Goal: Navigation & Orientation: Understand site structure

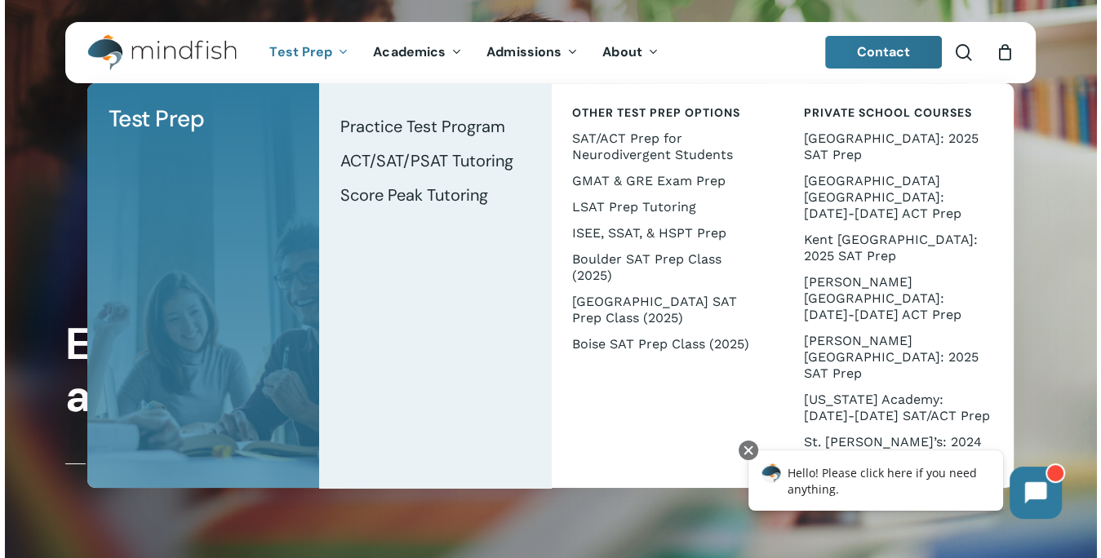
click at [1079, 172] on div at bounding box center [551, 279] width 1092 height 558
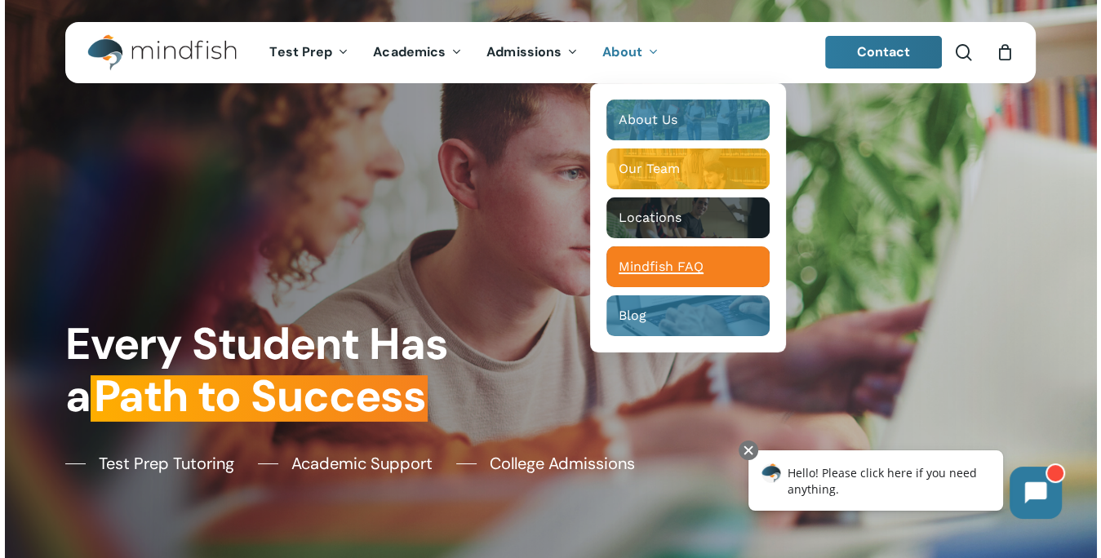
click at [633, 247] on div "Main Menu" at bounding box center [688, 267] width 163 height 41
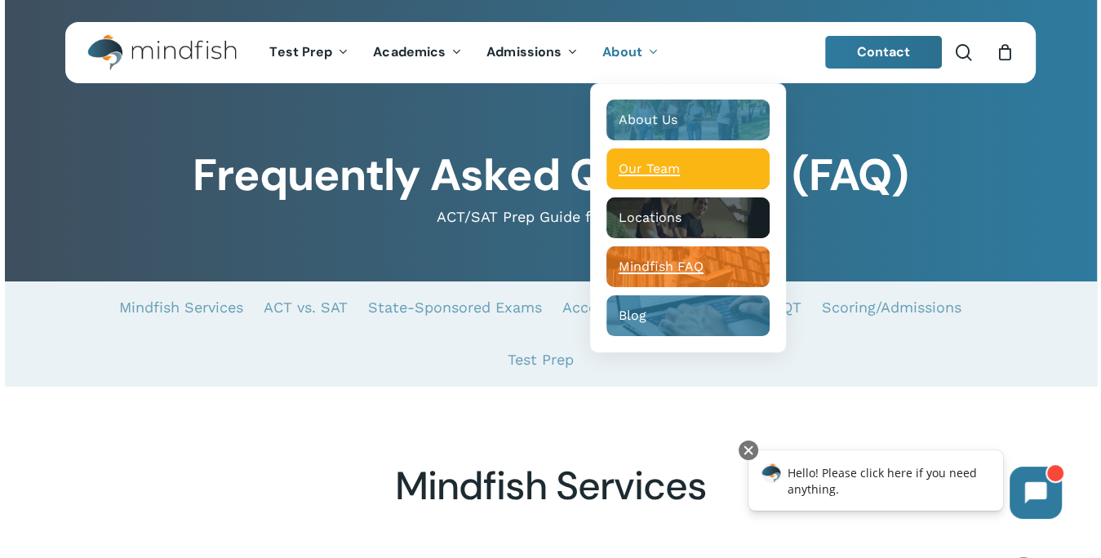
click at [654, 172] on span "Our Team" at bounding box center [649, 169] width 61 height 16
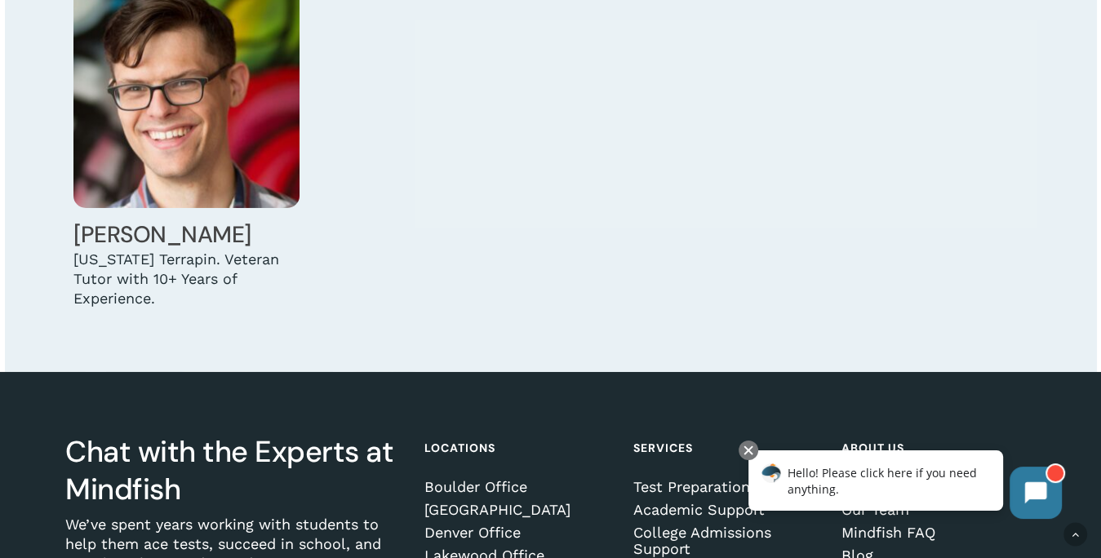
scroll to position [5074, 0]
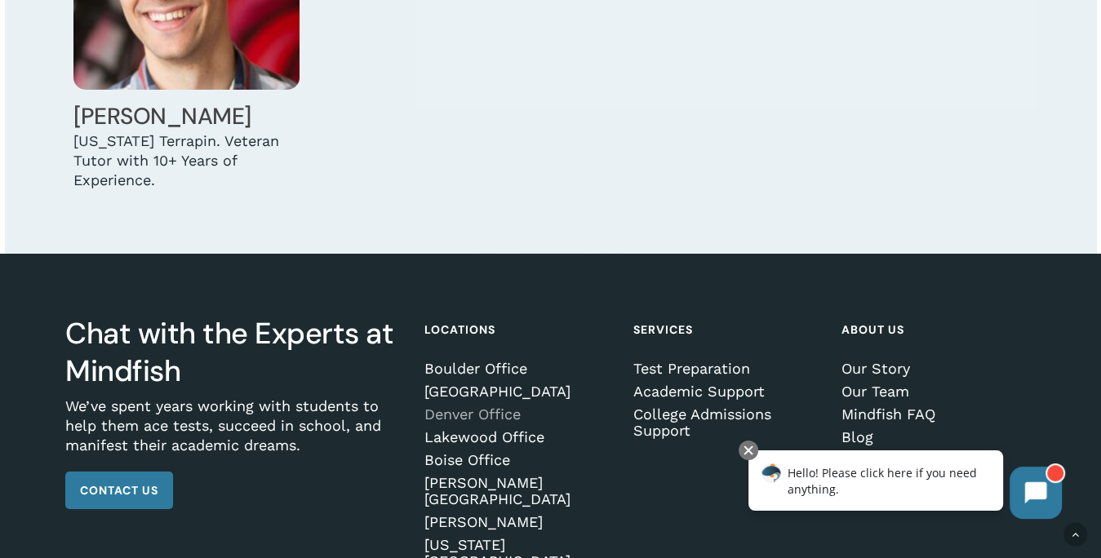
click at [447, 407] on link "Denver Office" at bounding box center [518, 415] width 189 height 16
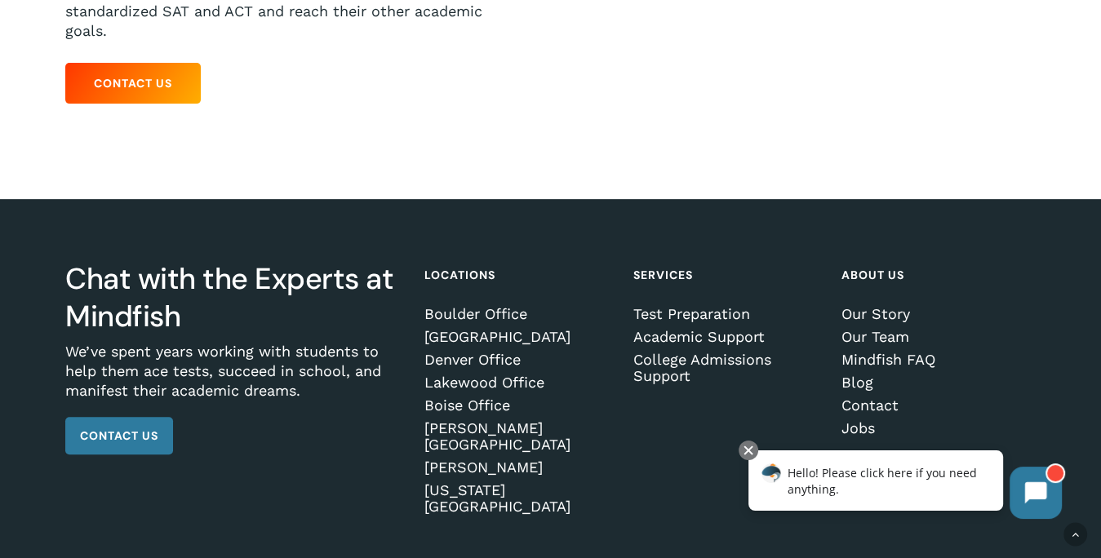
scroll to position [533, 0]
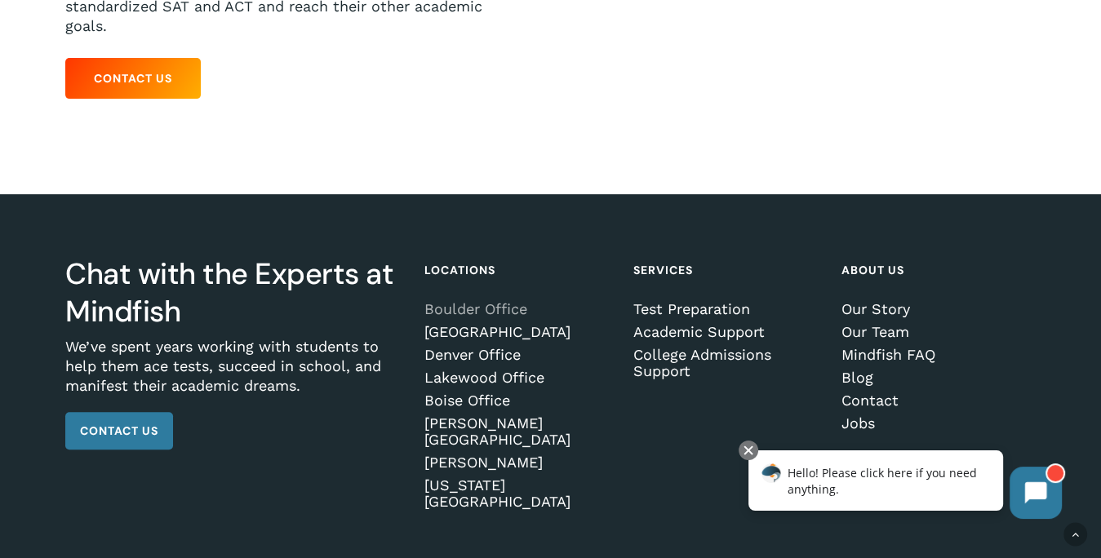
click at [443, 301] on link "Boulder Office" at bounding box center [518, 309] width 189 height 16
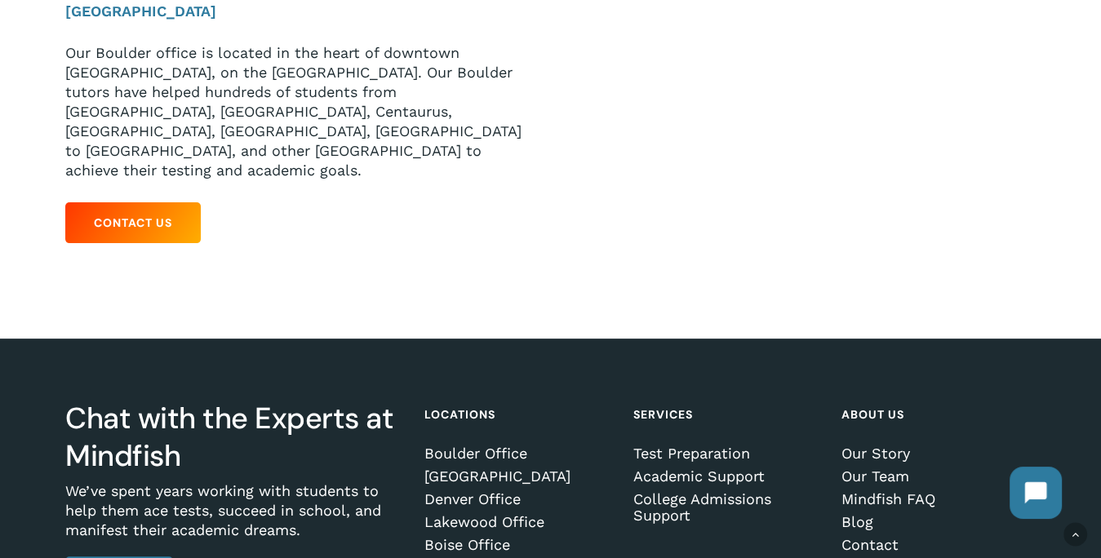
scroll to position [494, 0]
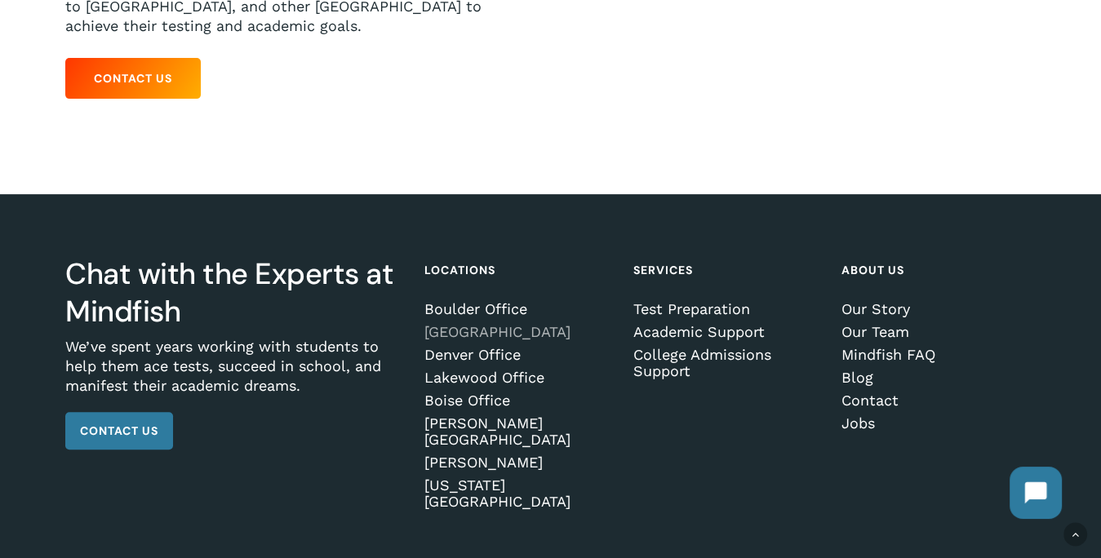
click at [447, 324] on link "[GEOGRAPHIC_DATA]" at bounding box center [518, 332] width 189 height 16
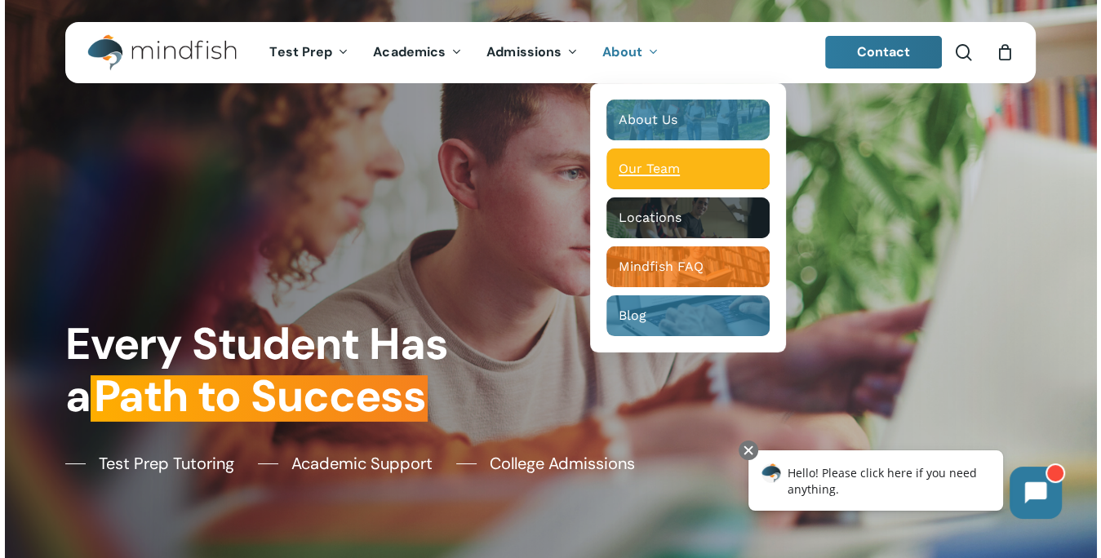
click at [633, 159] on div "Main Menu" at bounding box center [688, 169] width 163 height 41
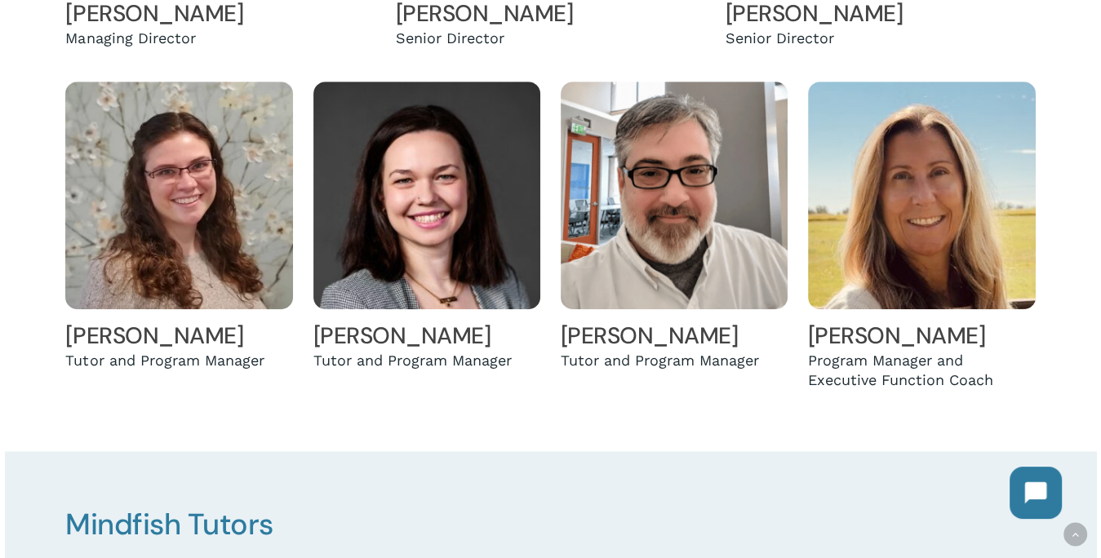
scroll to position [735, 0]
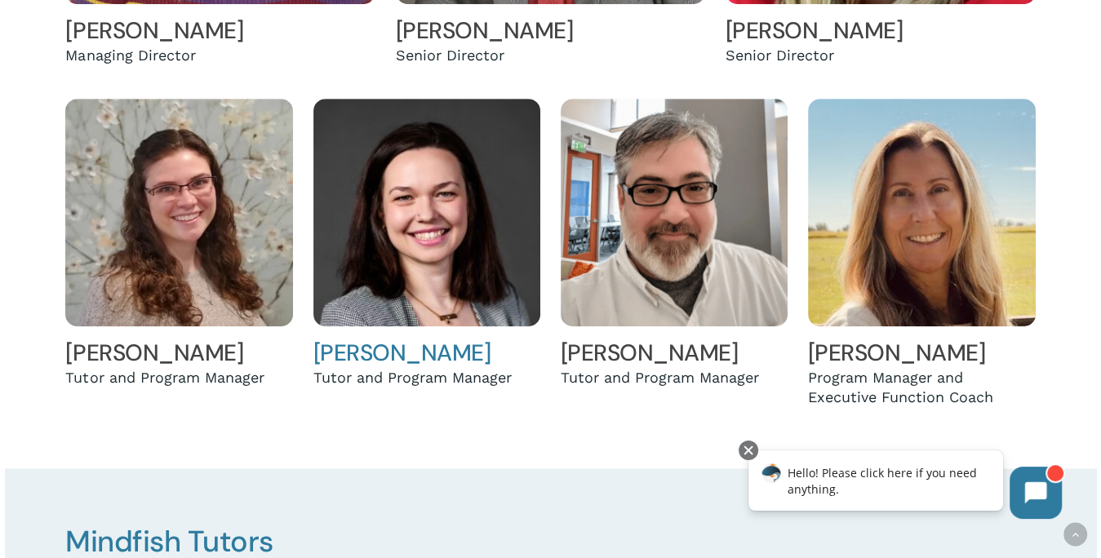
click at [449, 359] on link "Sophia Matuszewicz" at bounding box center [402, 353] width 178 height 30
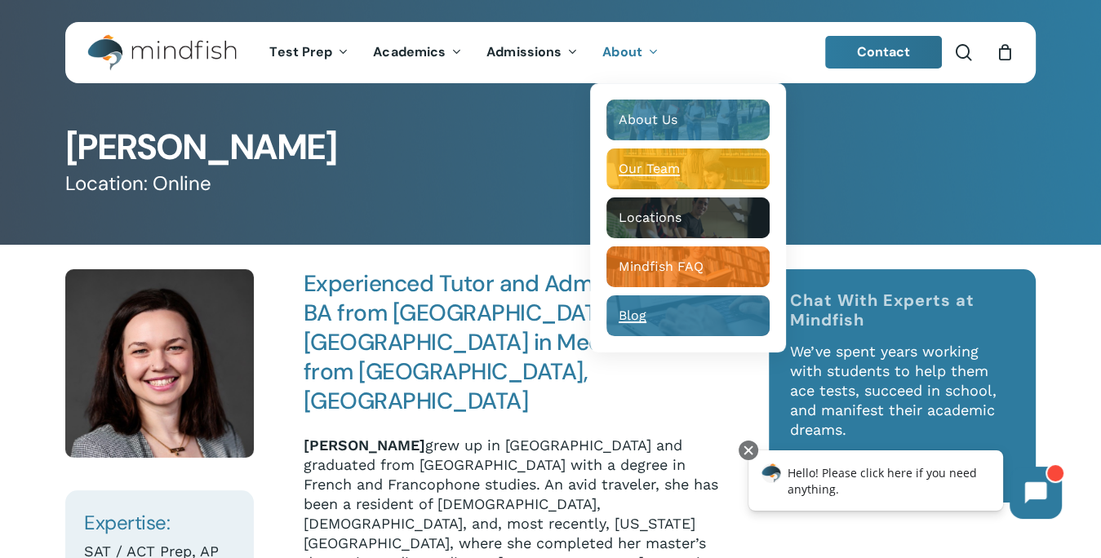
click at [624, 322] on span "Blog" at bounding box center [633, 316] width 28 height 16
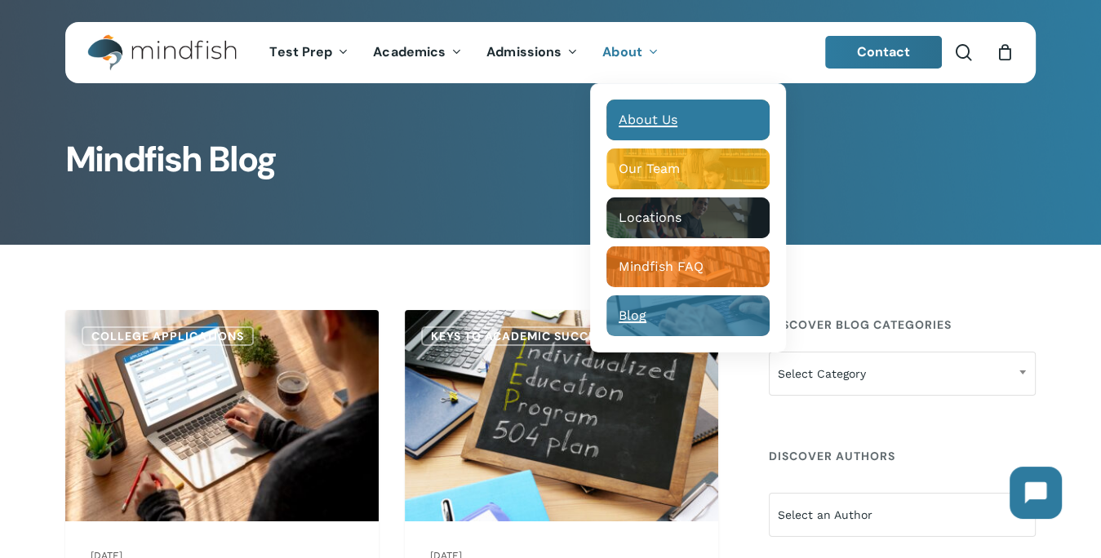
click at [650, 127] on span "About Us" at bounding box center [648, 120] width 59 height 16
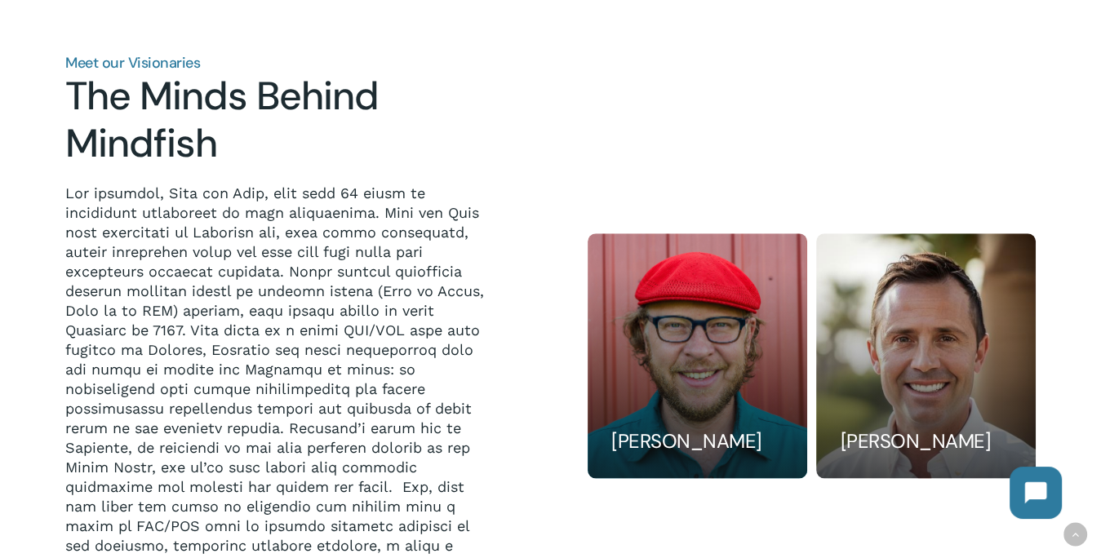
scroll to position [1306, 0]
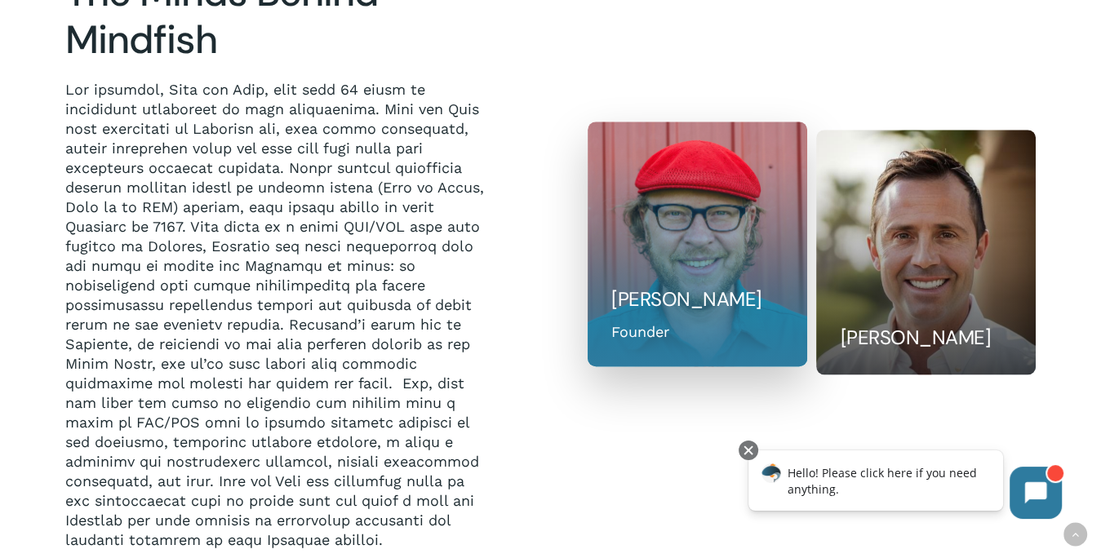
click at [655, 228] on div at bounding box center [698, 245] width 220 height 246
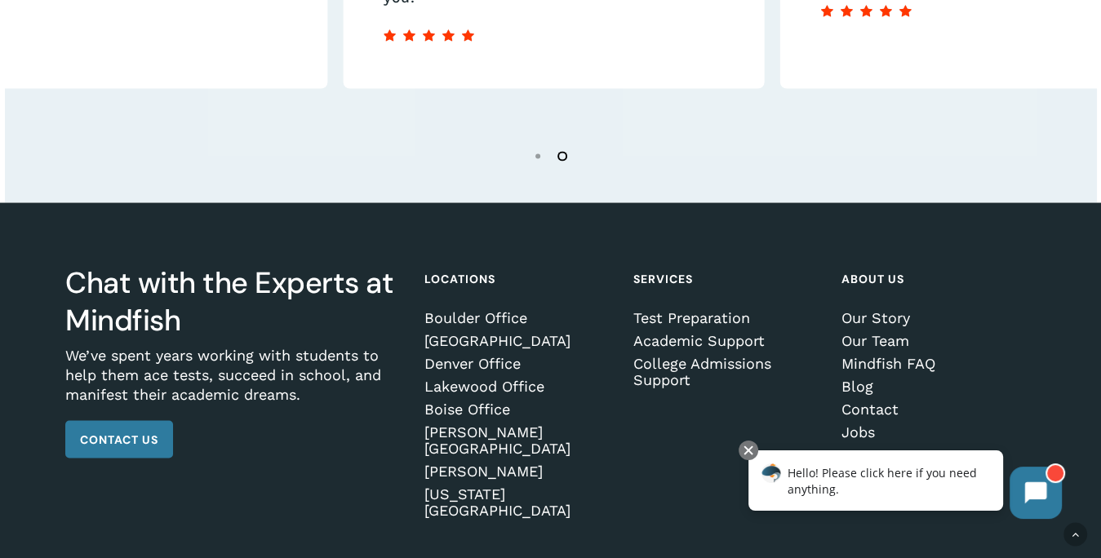
scroll to position [2803, 0]
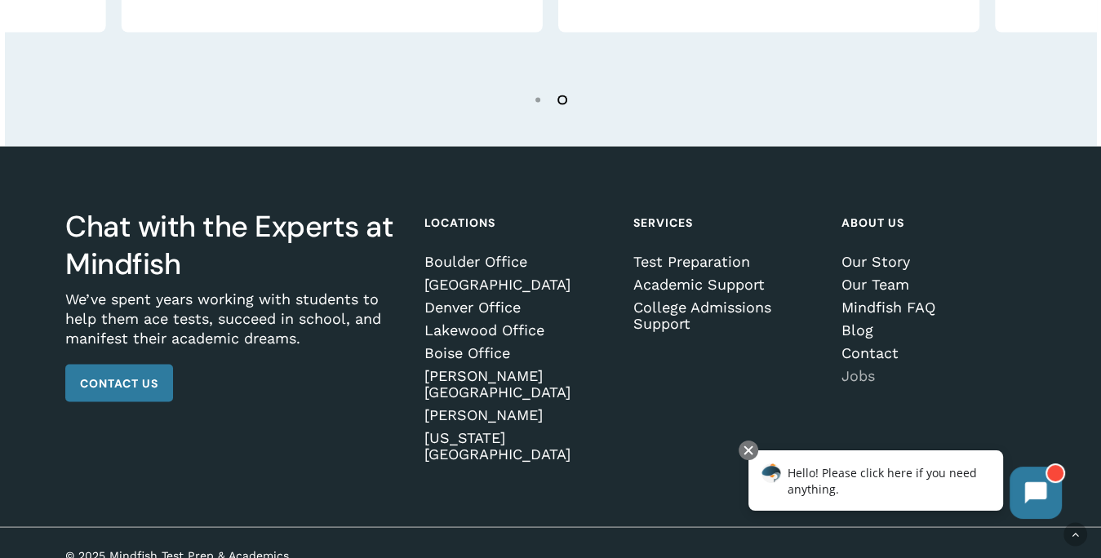
click at [852, 384] on link "Jobs" at bounding box center [936, 376] width 189 height 16
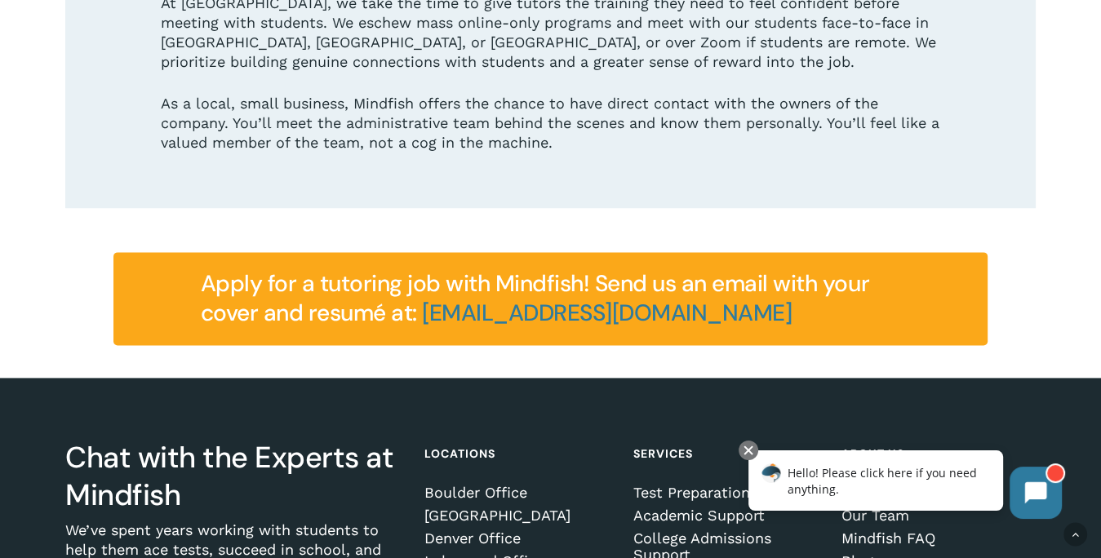
scroll to position [2104, 0]
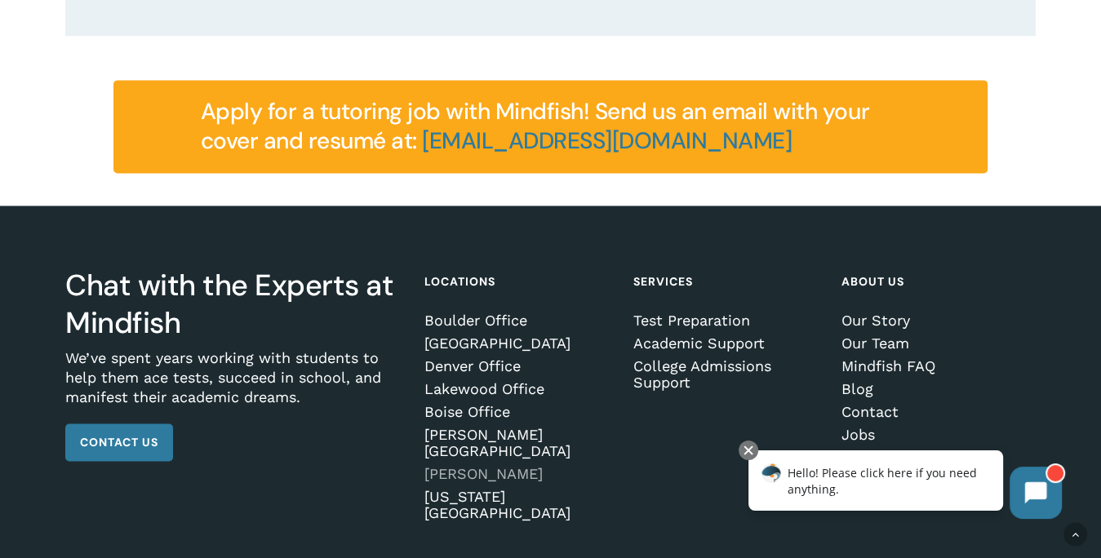
click at [458, 466] on link "[PERSON_NAME]" at bounding box center [518, 474] width 189 height 16
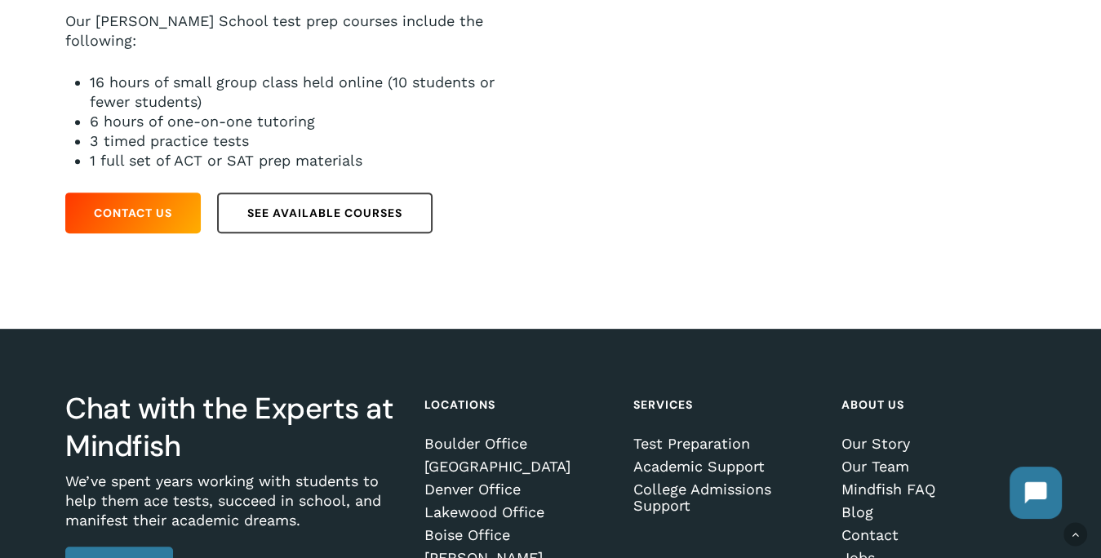
scroll to position [571, 0]
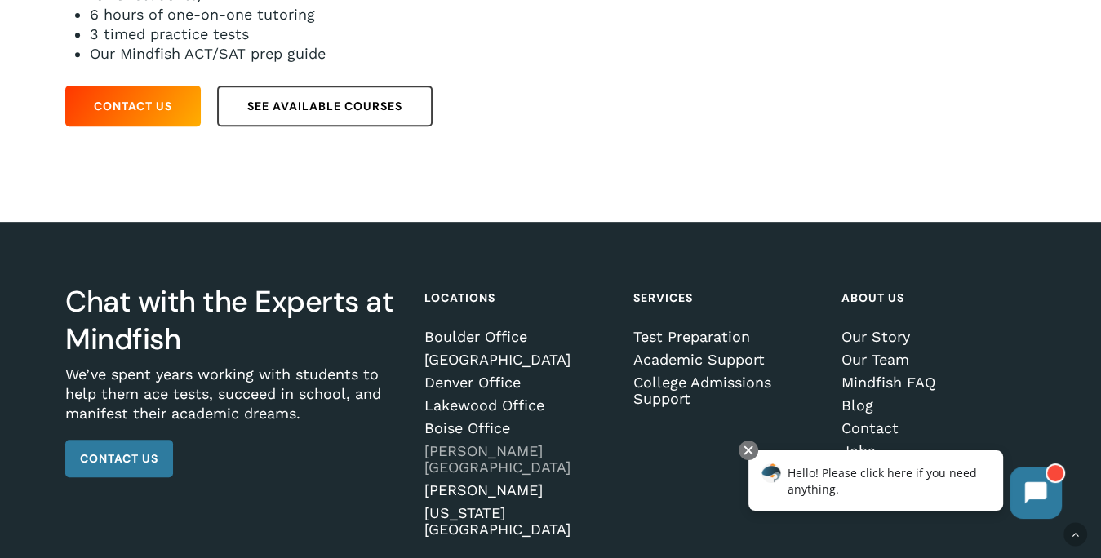
scroll to position [656, 0]
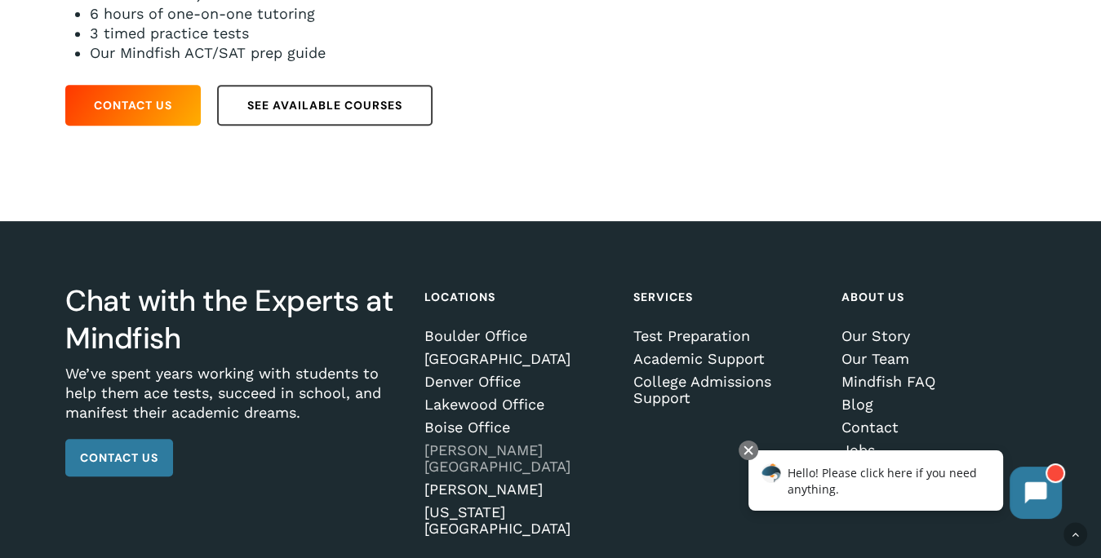
click at [472, 442] on link "[PERSON_NAME][GEOGRAPHIC_DATA]" at bounding box center [518, 458] width 189 height 33
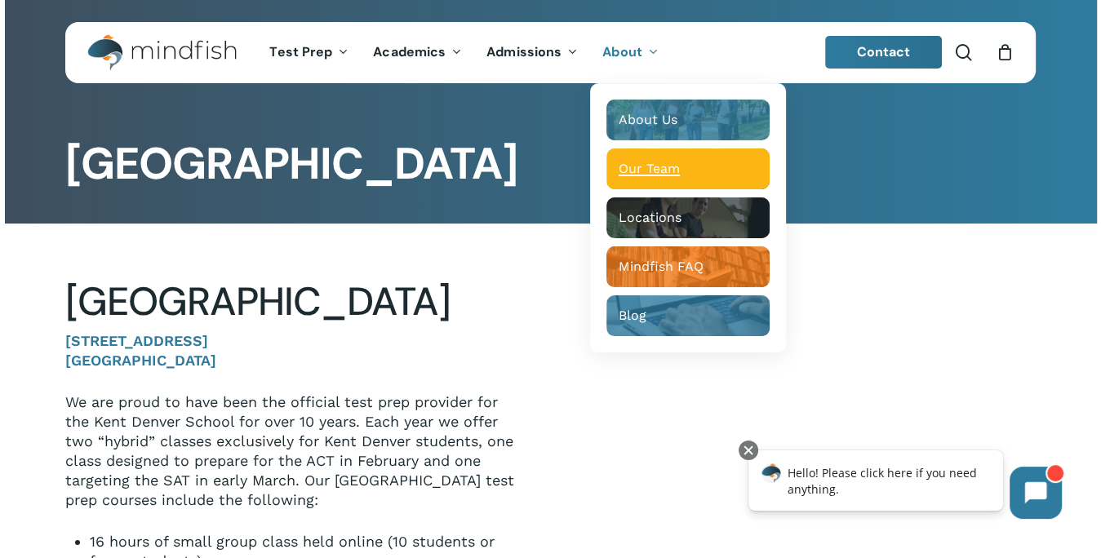
click at [633, 172] on span "Our Team" at bounding box center [649, 169] width 61 height 16
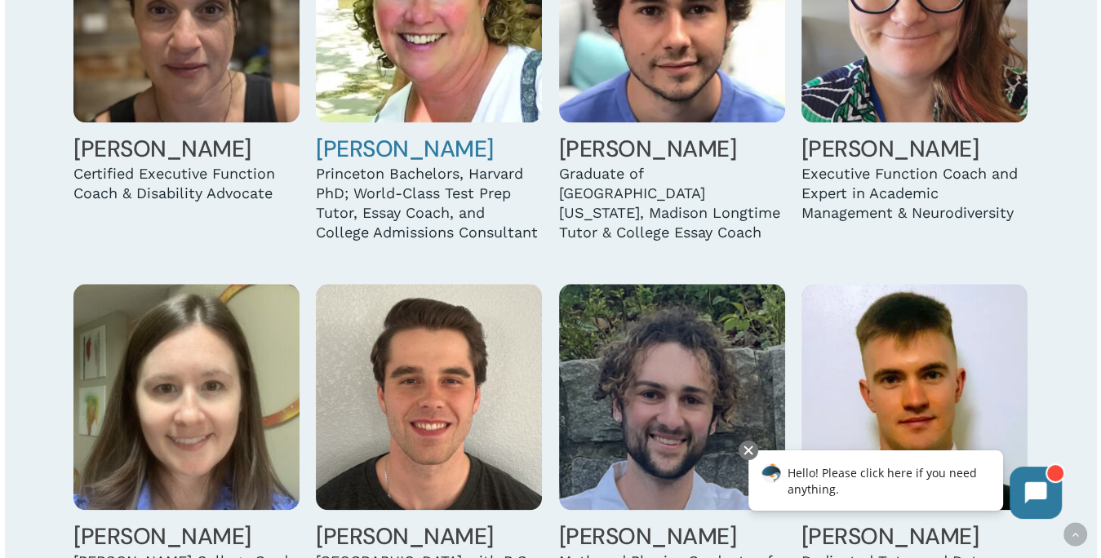
scroll to position [1551, 0]
